Goal: Transaction & Acquisition: Book appointment/travel/reservation

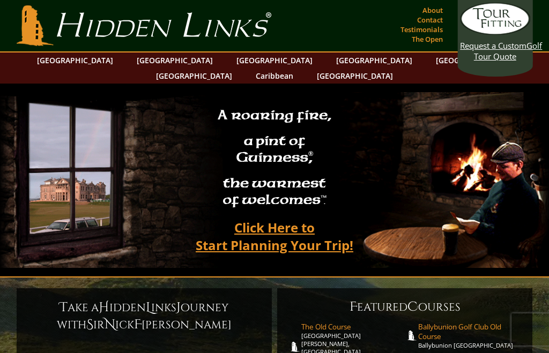
click at [159, 67] on link "[GEOGRAPHIC_DATA]" at bounding box center [174, 61] width 87 height 16
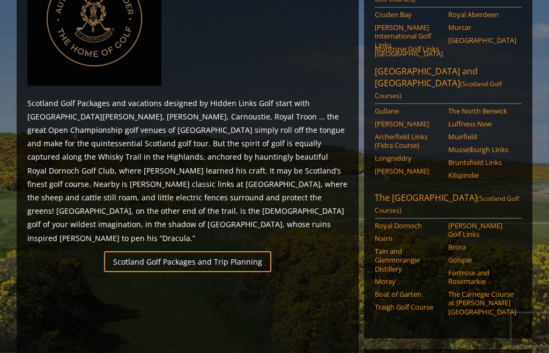
scroll to position [552, 0]
click at [203, 251] on link "Scotland Golf Packages and Trip Planning" at bounding box center [187, 261] width 167 height 21
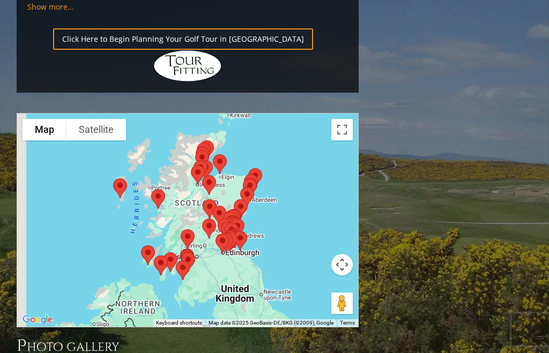
scroll to position [1228, 0]
click at [352, 113] on div at bounding box center [188, 219] width 342 height 213
click at [341, 119] on button "Toggle fullscreen view" at bounding box center [341, 129] width 21 height 21
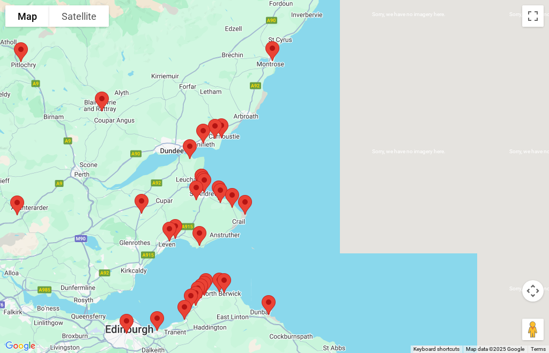
scroll to position [344, 0]
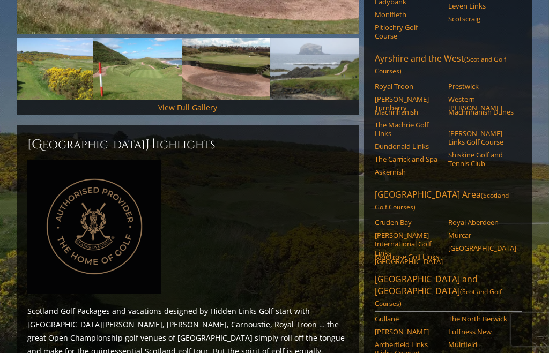
click at [406, 82] on link "Royal Troon" at bounding box center [408, 86] width 66 height 9
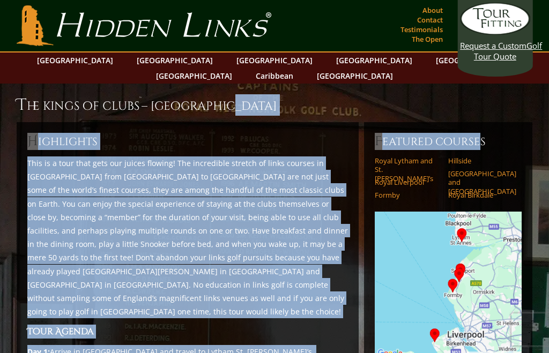
click at [340, 280] on p "This is a tour that gets our juices flowing! The incredible stretch of links co…" at bounding box center [187, 237] width 320 height 162
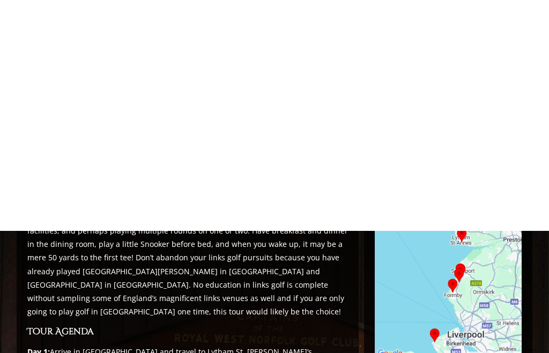
scroll to position [228, 0]
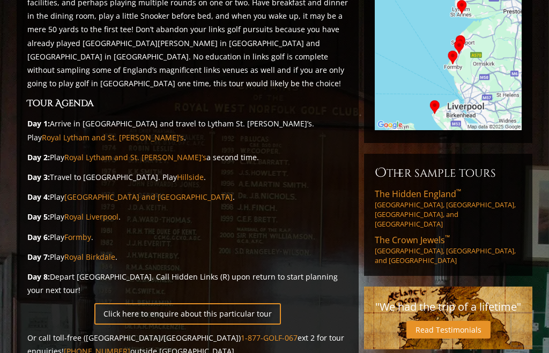
click at [143, 303] on link "Click here to enquire about this particular tour" at bounding box center [187, 313] width 186 height 21
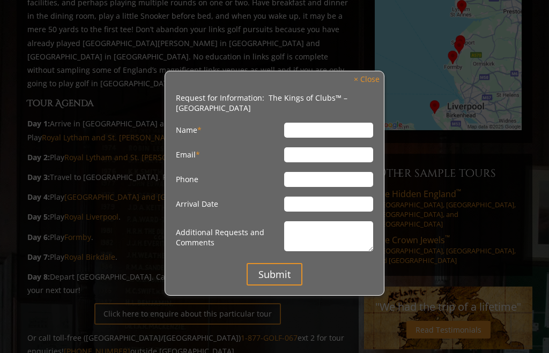
click at [367, 79] on link "× Close" at bounding box center [366, 79] width 36 height 14
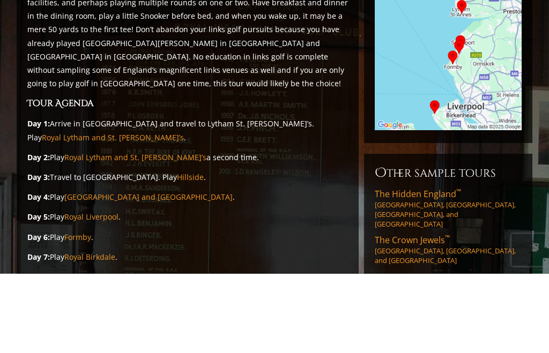
scroll to position [0, 0]
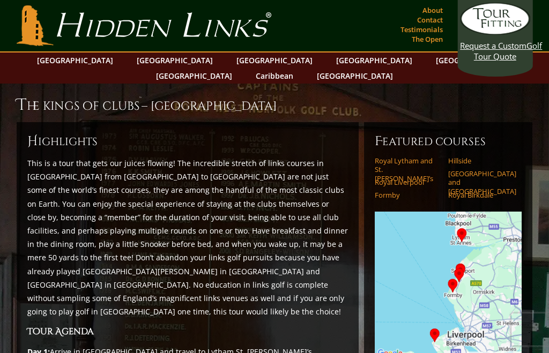
click at [161, 64] on link "[GEOGRAPHIC_DATA]" at bounding box center [174, 61] width 87 height 16
